Goal: Task Accomplishment & Management: Use online tool/utility

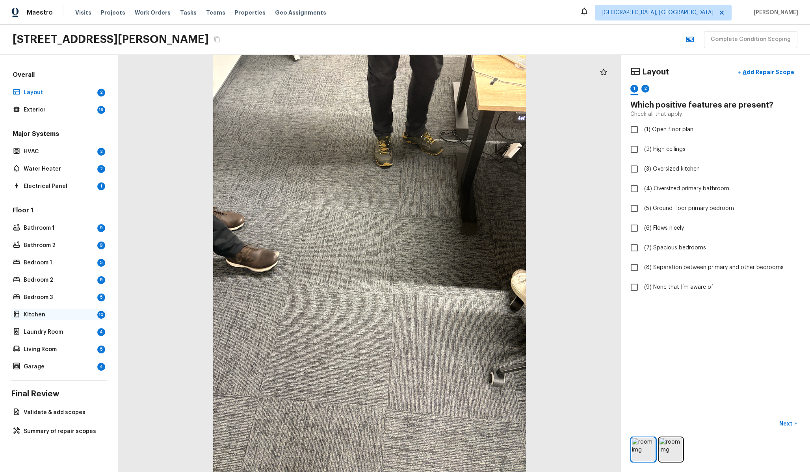
click at [67, 318] on p "Kitchen" at bounding box center [59, 315] width 71 height 8
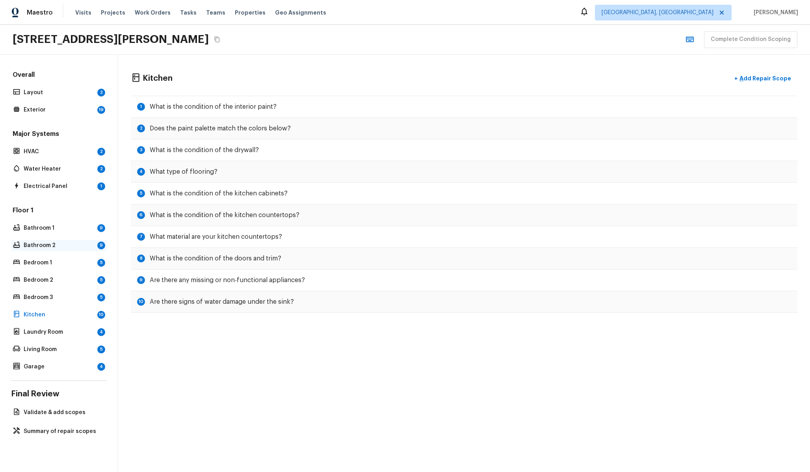
click at [57, 247] on p "Bathroom 2" at bounding box center [59, 246] width 71 height 8
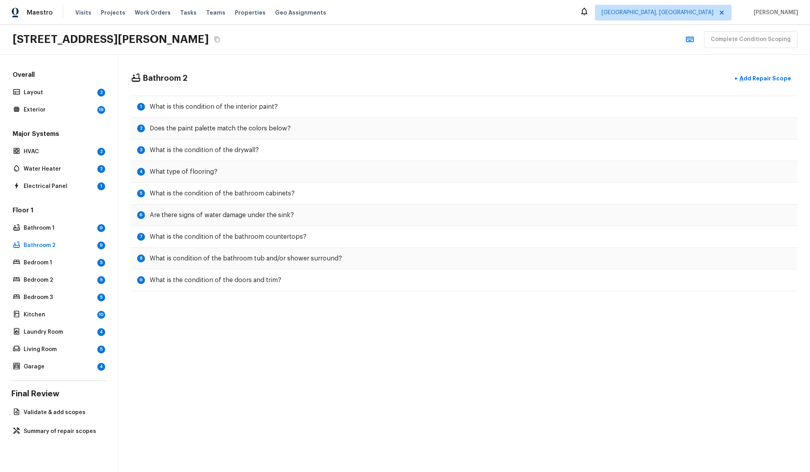
click at [49, 256] on div "Floor 1 Bathroom 1 9 Bathroom 2 9 Bedroom 1 5 Bedroom 2 5 Bedroom 3 5 Kitchen 1…" at bounding box center [59, 289] width 96 height 166
click at [56, 109] on p "Exterior" at bounding box center [59, 110] width 71 height 8
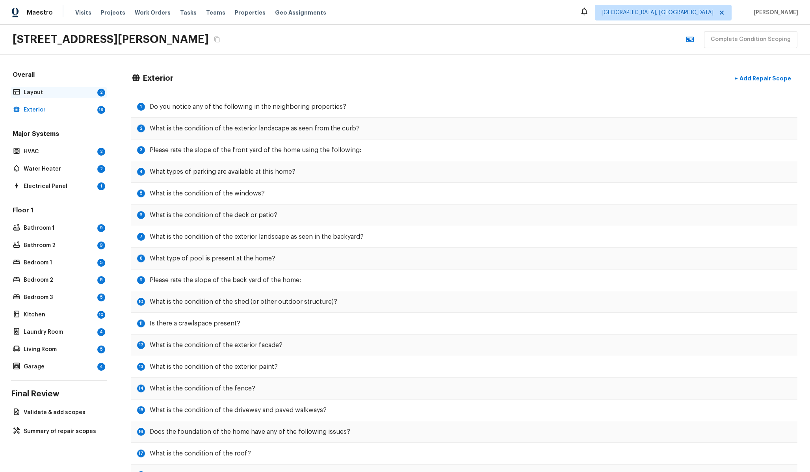
click at [52, 92] on p "Layout" at bounding box center [59, 93] width 71 height 8
